Goal: Task Accomplishment & Management: Manage account settings

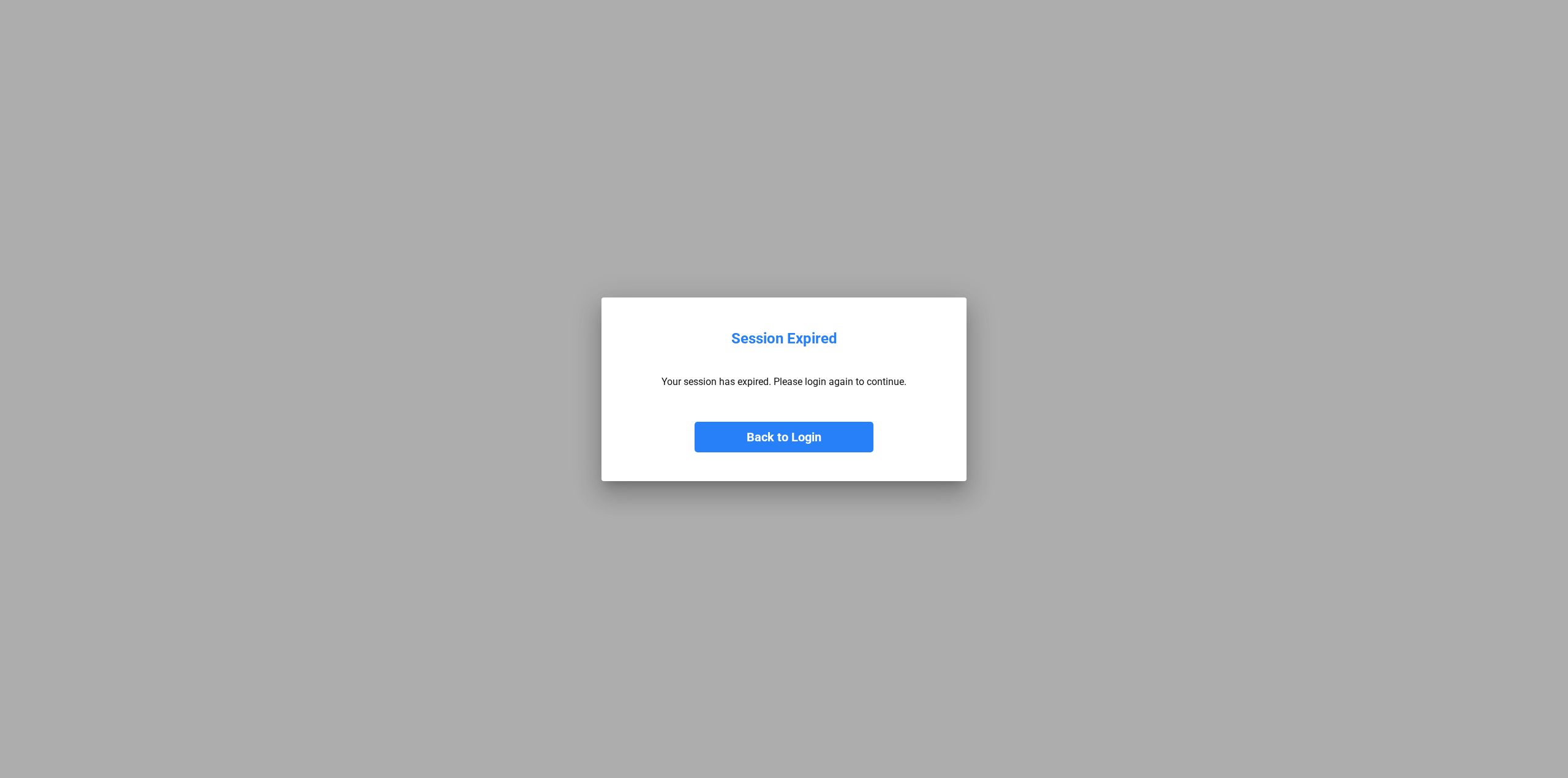
click at [778, 429] on button "Back to Login" at bounding box center [784, 437] width 179 height 31
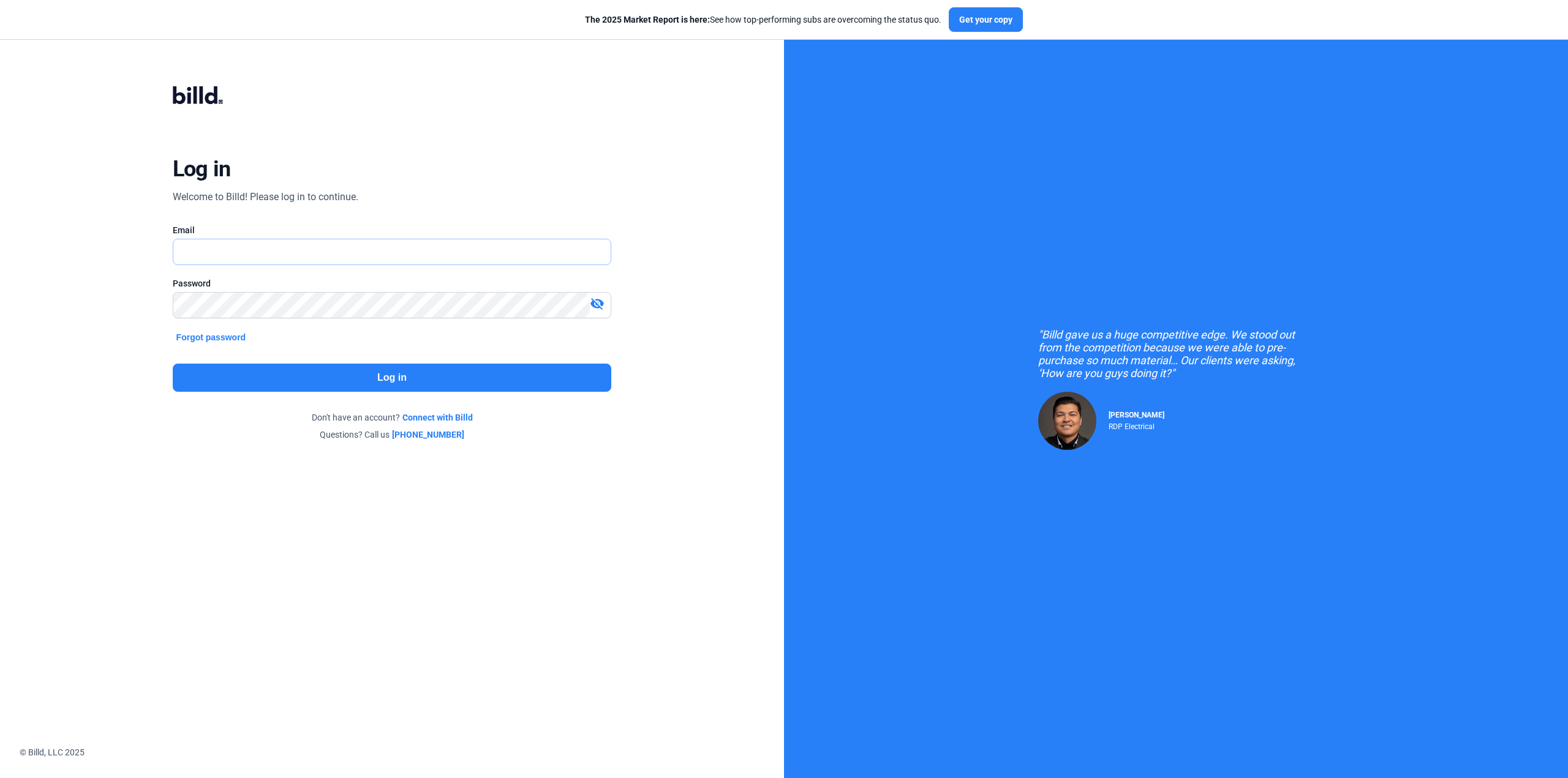
type input "[EMAIL_ADDRESS][DOMAIN_NAME]"
click at [346, 369] on button "Log in" at bounding box center [392, 377] width 439 height 28
